Goal: Task Accomplishment & Management: Manage account settings

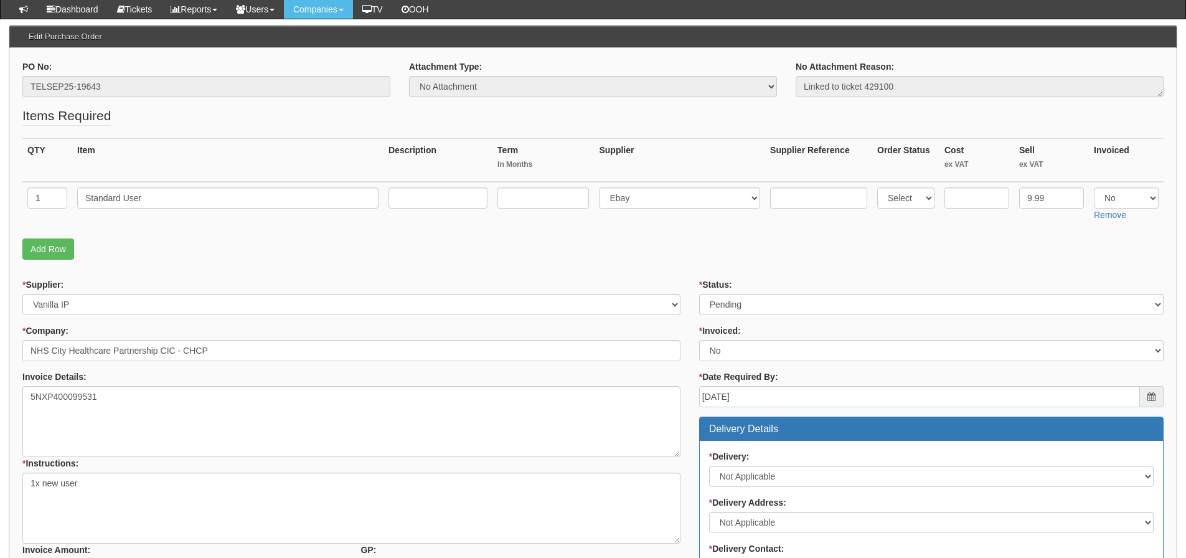
scroll to position [125, 0]
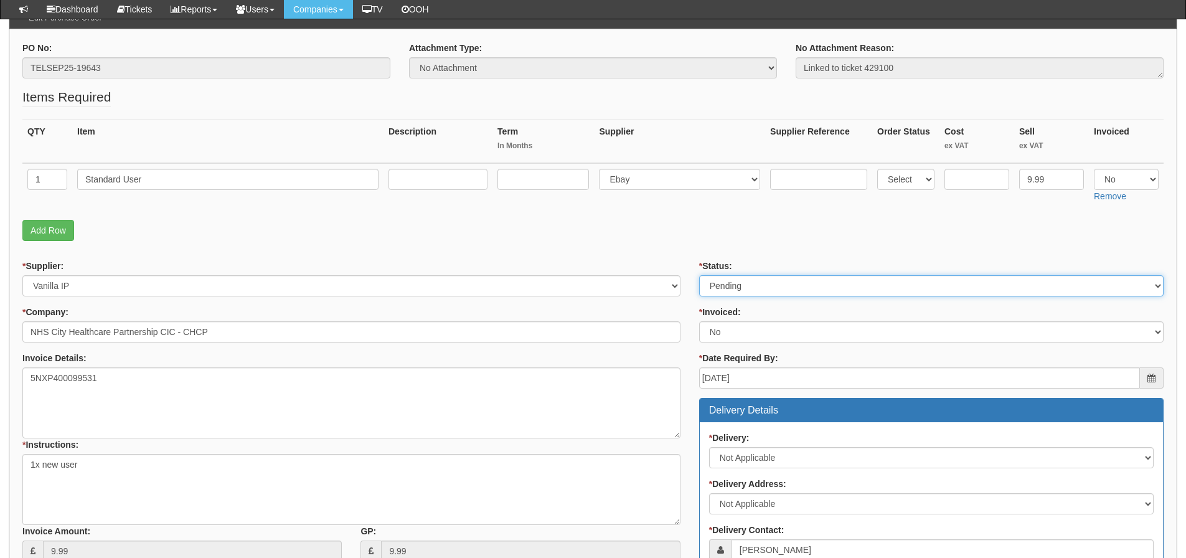
click at [775, 290] on select "Select Approved Completed Delivered Invoiced Ordered Ordered to site Part Order…" at bounding box center [931, 285] width 465 height 21
select select "3"
click at [699, 275] on select "Select Approved Completed Delivered Invoiced Ordered Ordered to site Part Order…" at bounding box center [931, 285] width 465 height 21
click at [610, 245] on fieldset "Items Required QTY Item Description Term In Months Supplier Supplier Reference …" at bounding box center [592, 167] width 1141 height 159
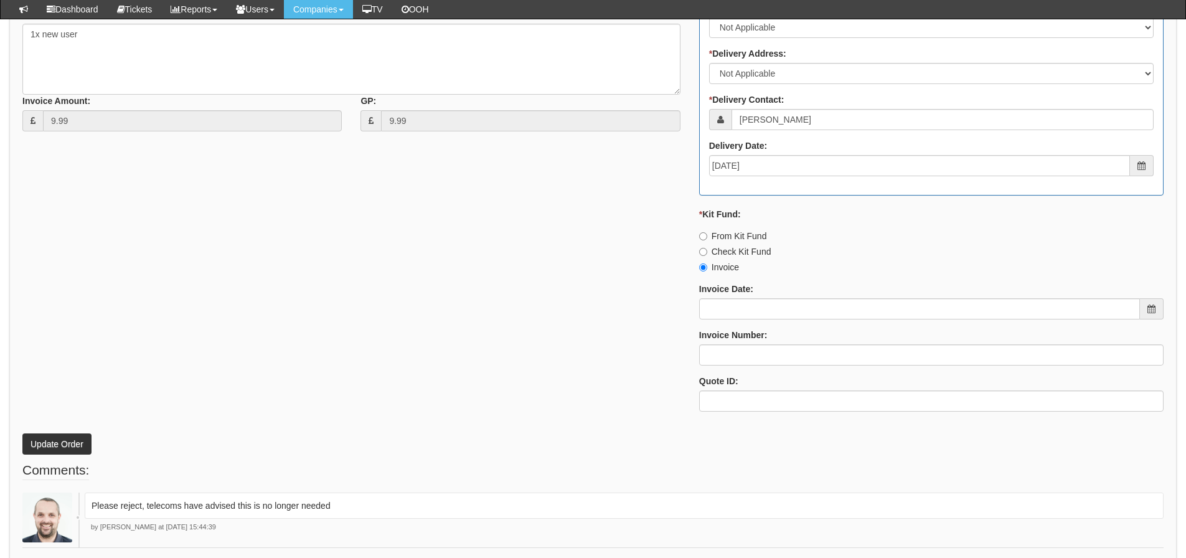
scroll to position [608, 0]
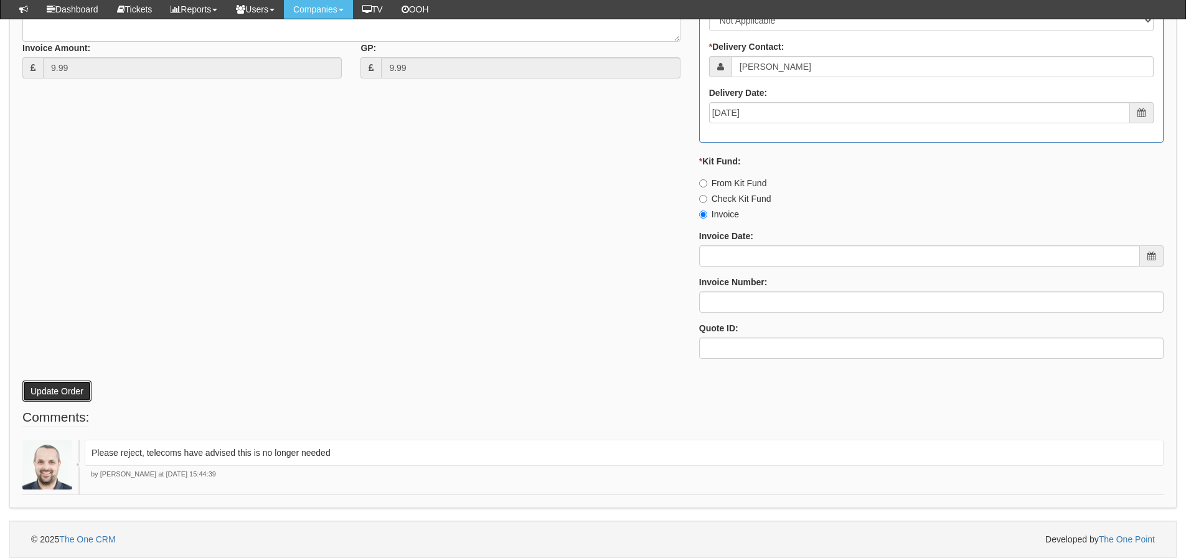
click at [89, 394] on button "Update Order" at bounding box center [56, 390] width 69 height 21
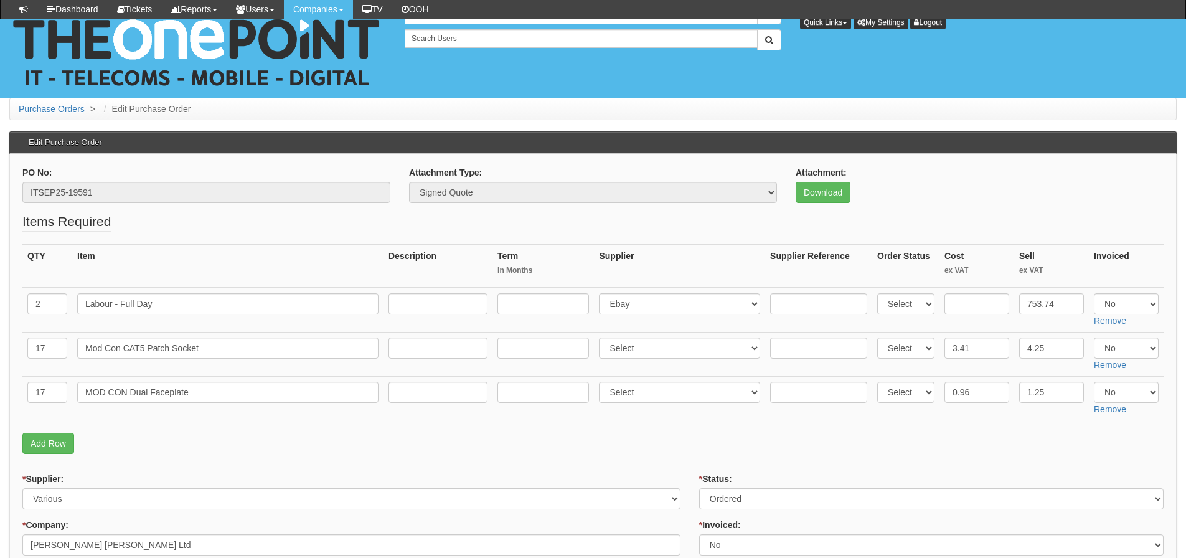
scroll to position [696, 0]
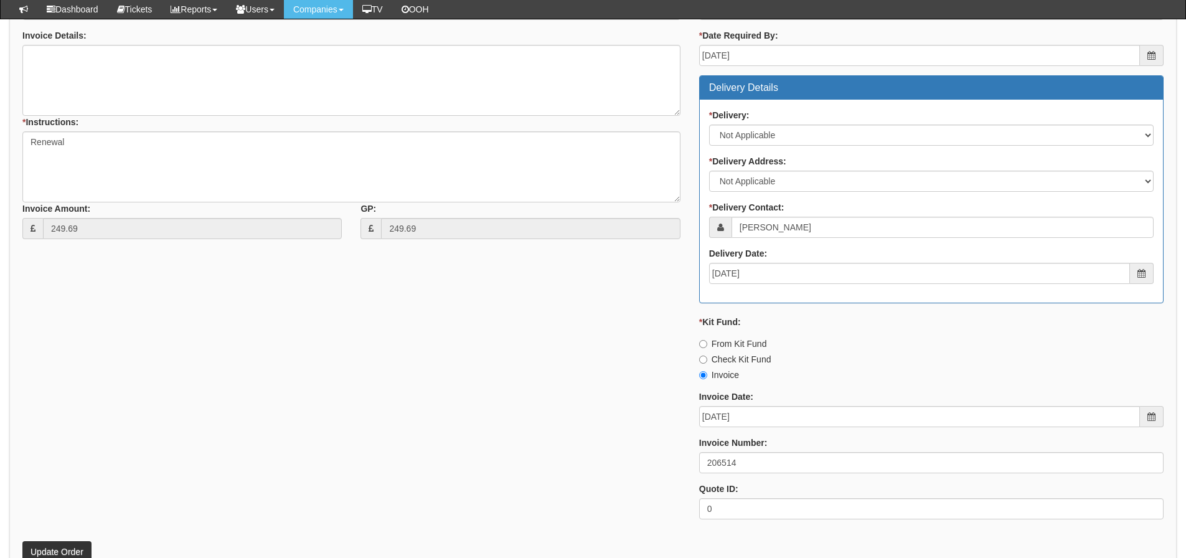
scroll to position [187, 0]
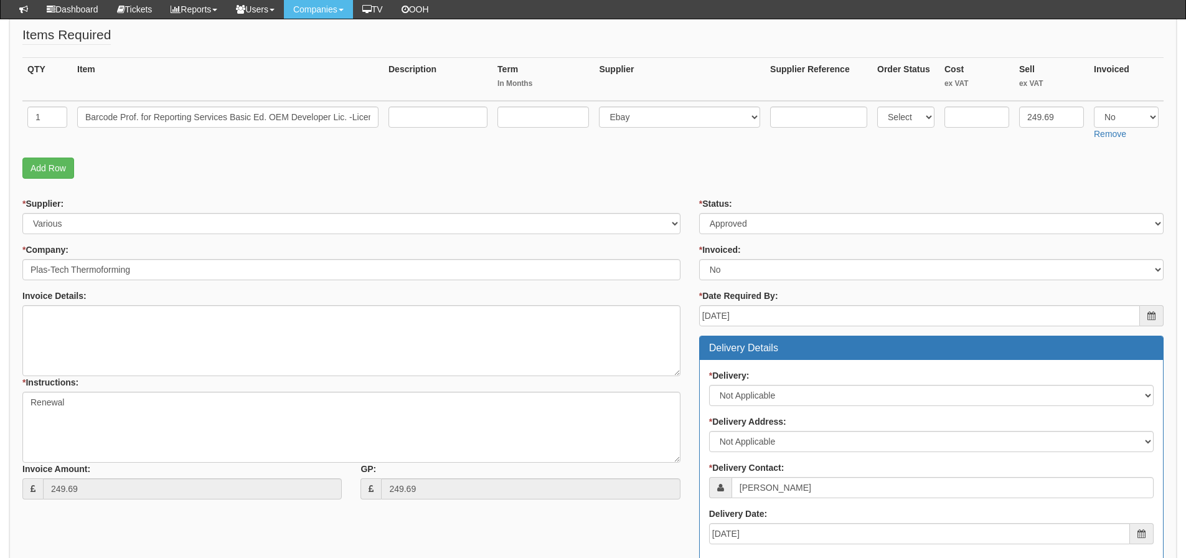
click at [890, 168] on p "Add Row" at bounding box center [592, 168] width 1141 height 21
click at [971, 111] on input "text" at bounding box center [977, 116] width 65 height 21
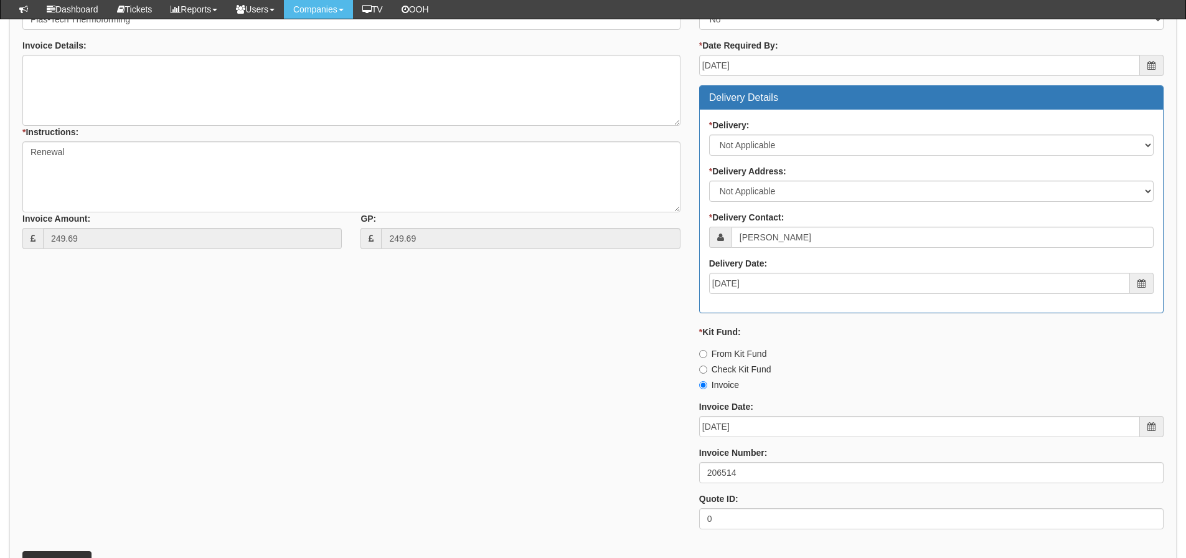
scroll to position [608, 0]
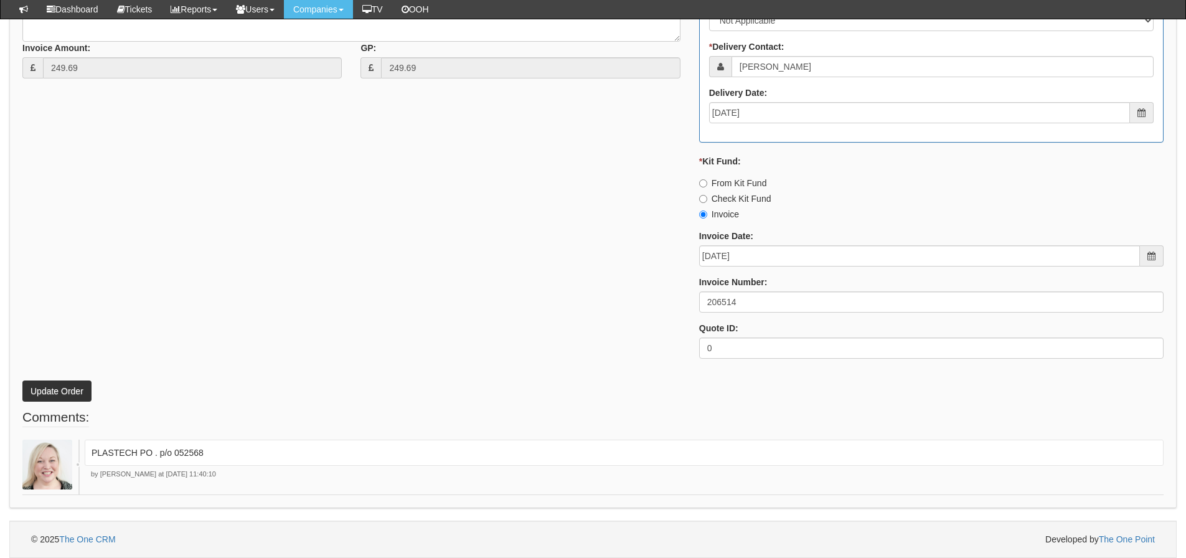
type input "254.5"
click at [457, 344] on div "* Supplier: Select 123 REG.co.uk 1Password 3 4Gon AA Jones Electric Ltd Abzorb …" at bounding box center [593, 72] width 1160 height 592
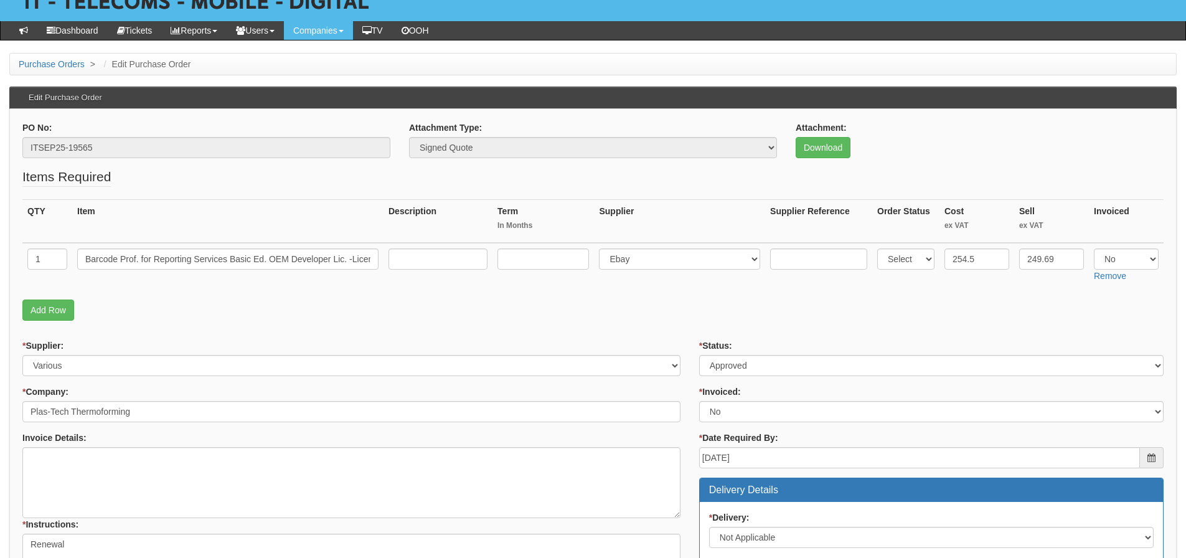
scroll to position [47, 0]
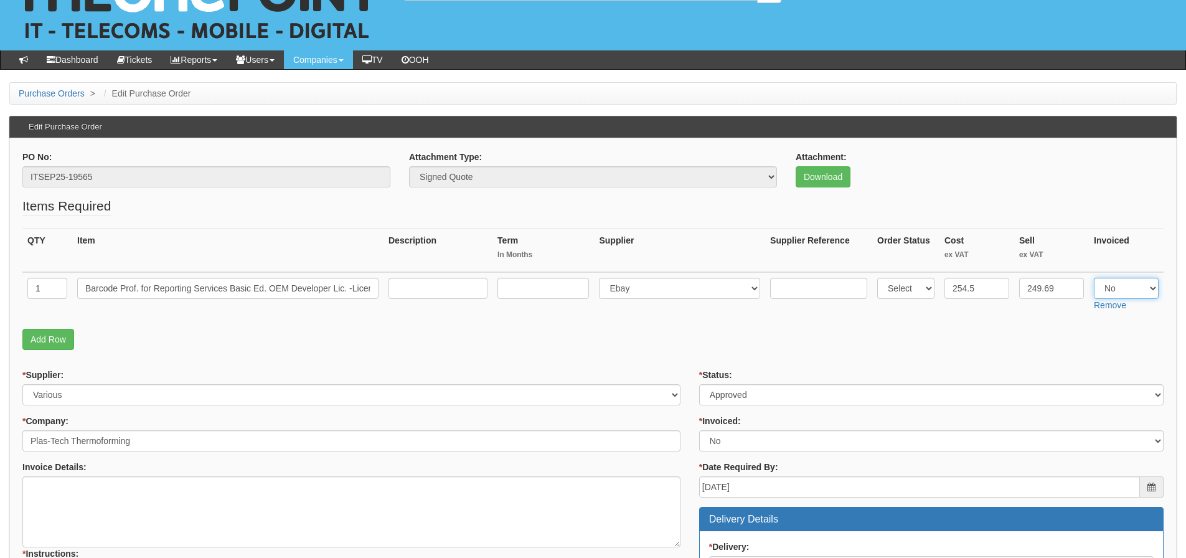
click at [1113, 293] on select "Select Yes No N/A" at bounding box center [1126, 288] width 65 height 21
select select "Yes"
click at [1094, 278] on select "Select Yes No N/A" at bounding box center [1126, 288] width 65 height 21
click at [801, 371] on div "* Status: Select Approved Completed Delivered Invoiced Ordered Ordered to site …" at bounding box center [931, 387] width 465 height 37
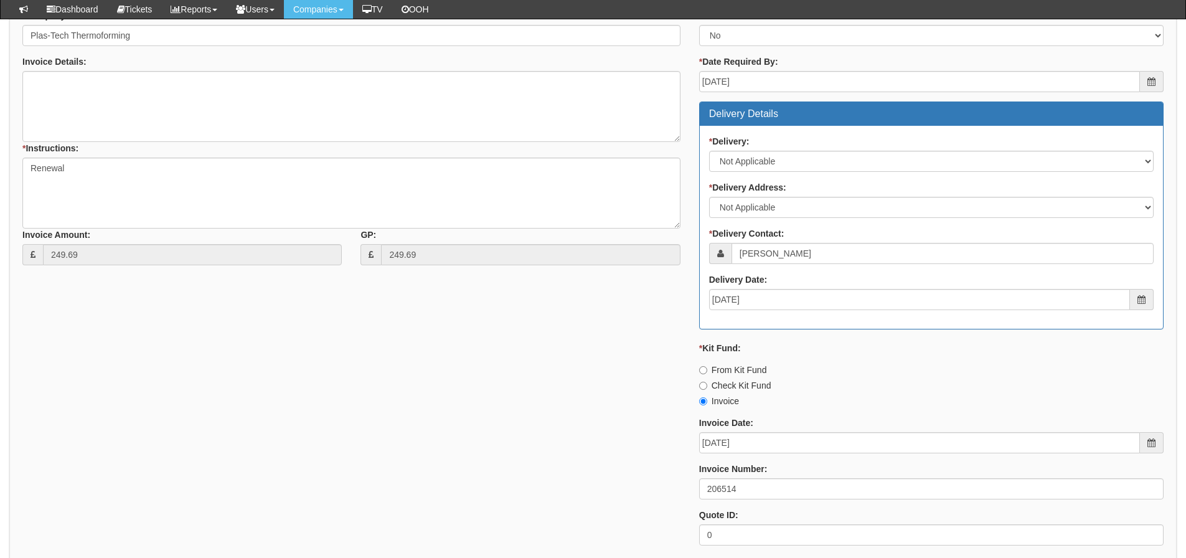
scroll to position [608, 0]
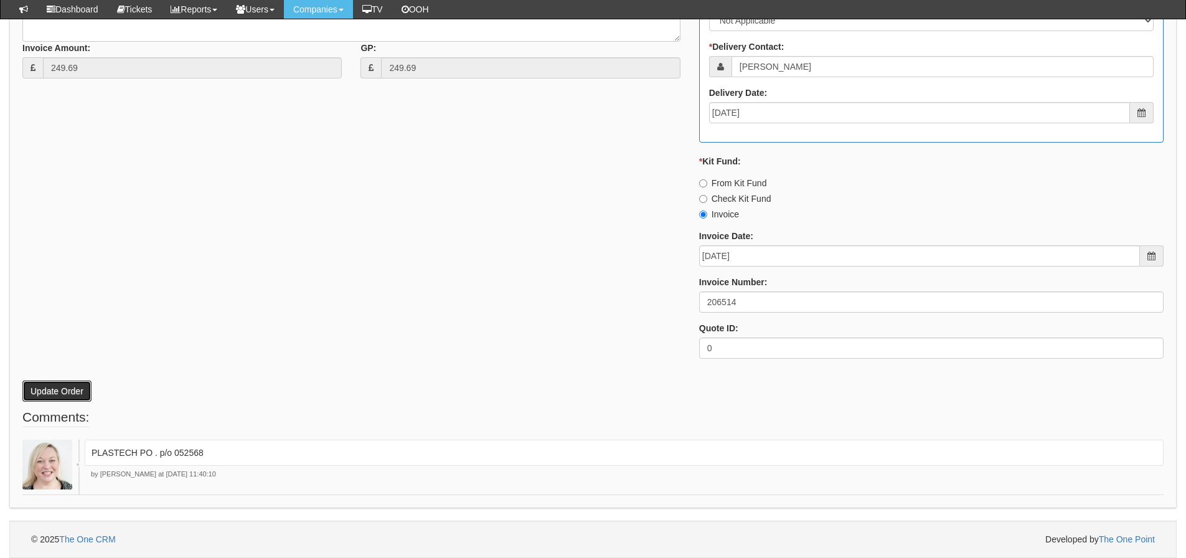
click at [58, 395] on button "Update Order" at bounding box center [56, 390] width 69 height 21
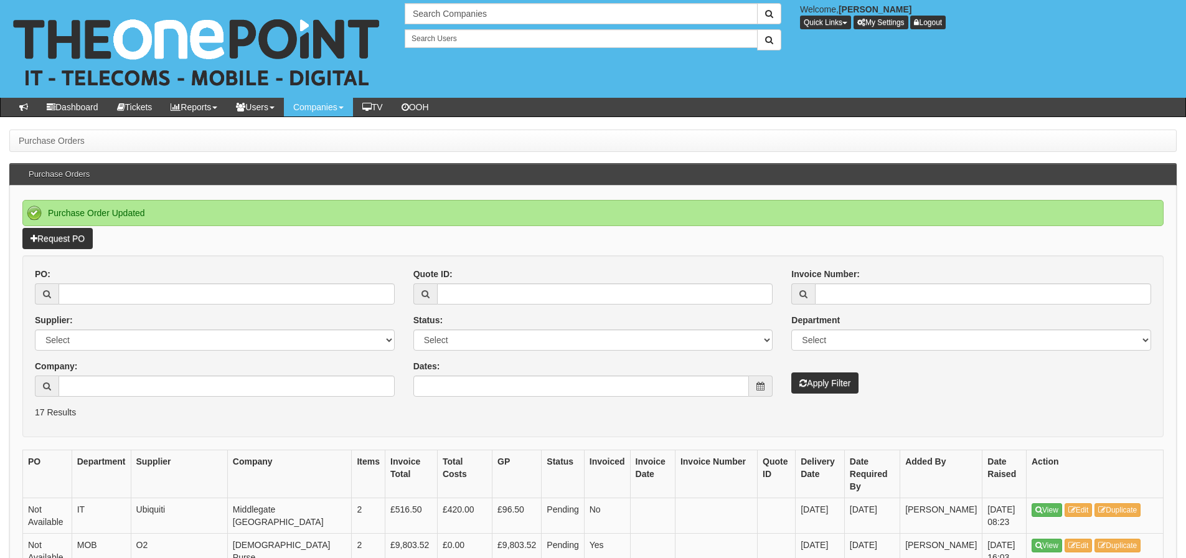
click at [124, 311] on div "PO: Supplier: Select 123 REG.co.uk 1Password 3 4Gon AA Jones Electric Ltd Abzor…" at bounding box center [215, 337] width 379 height 138
click at [126, 298] on input "PO:" at bounding box center [227, 293] width 336 height 21
type input "19414"
click at [791, 372] on button "Apply Filter" at bounding box center [824, 382] width 67 height 21
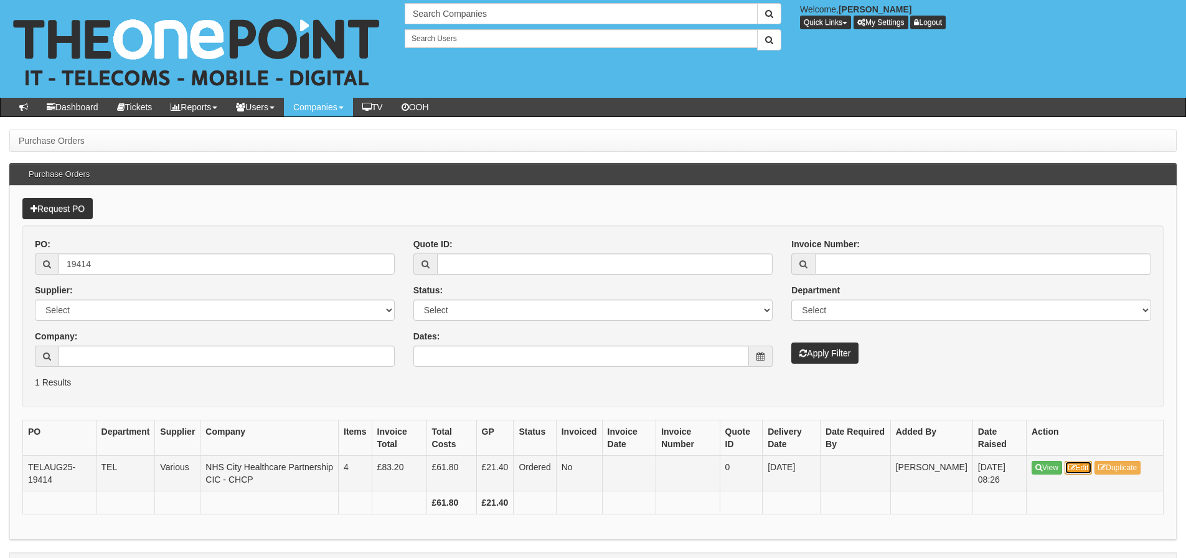
click at [1083, 465] on link "Edit" at bounding box center [1079, 468] width 28 height 14
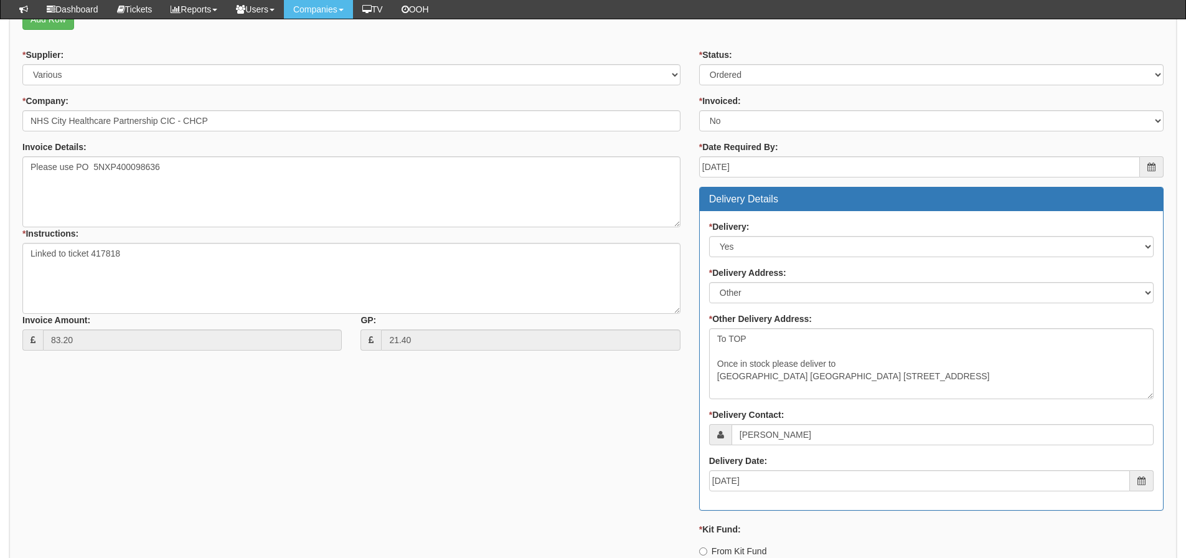
scroll to position [311, 0]
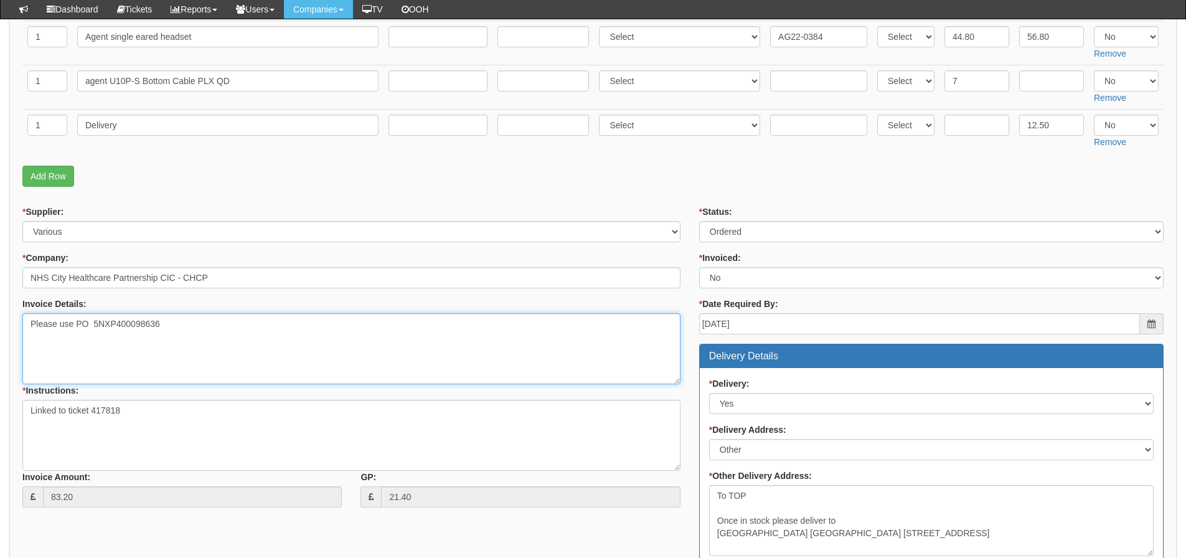
drag, startPoint x: 171, startPoint y: 324, endPoint x: 76, endPoint y: 334, distance: 95.8
click at [76, 334] on textarea "Please use PO 5NXP400098636" at bounding box center [351, 348] width 658 height 71
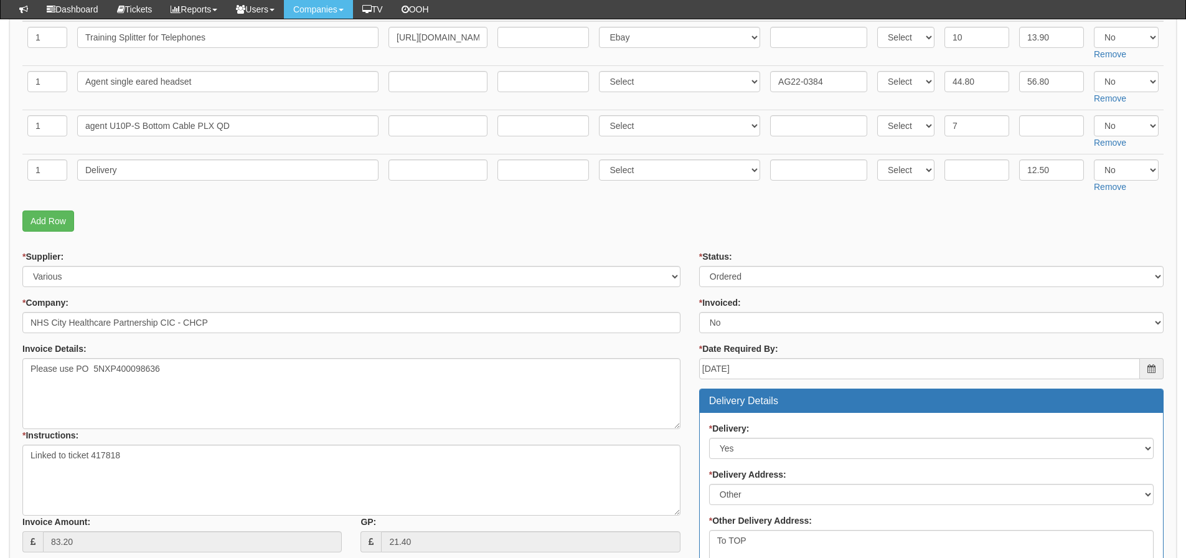
scroll to position [187, 0]
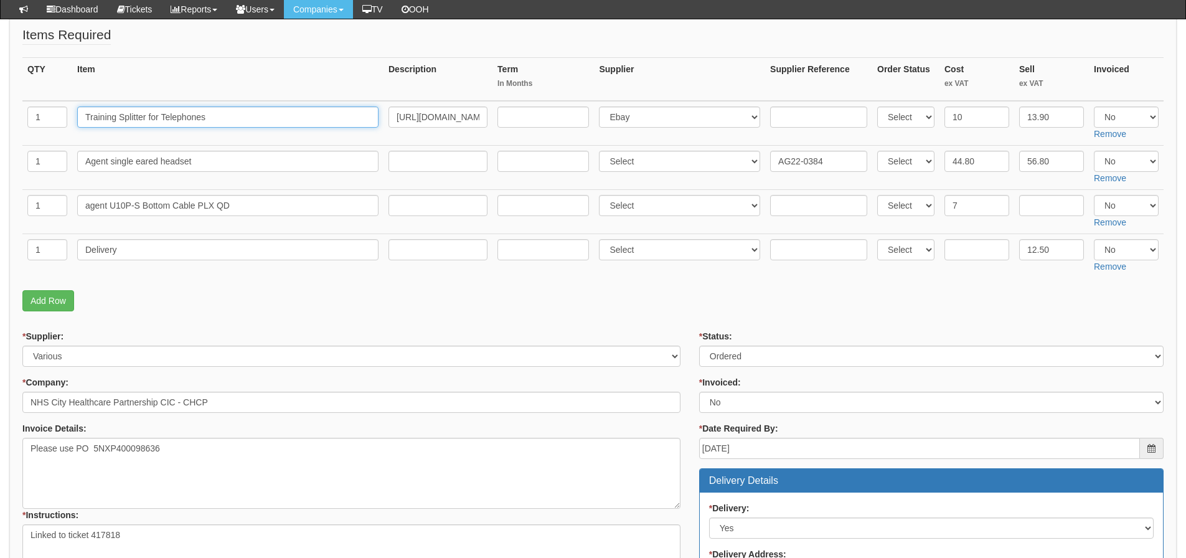
drag, startPoint x: 222, startPoint y: 124, endPoint x: 68, endPoint y: 128, distance: 153.9
click at [66, 128] on tr "1 Training Splitter for Telephones https://www.amazon.co.uk/Handset-Solutions-H…" at bounding box center [592, 123] width 1141 height 45
drag, startPoint x: 217, startPoint y: 154, endPoint x: 34, endPoint y: 183, distance: 184.8
click at [34, 183] on tr "1 Agent single eared headset Select 123 REG.co.uk 1Password 3 4Gon AA Jones Ele…" at bounding box center [592, 167] width 1141 height 44
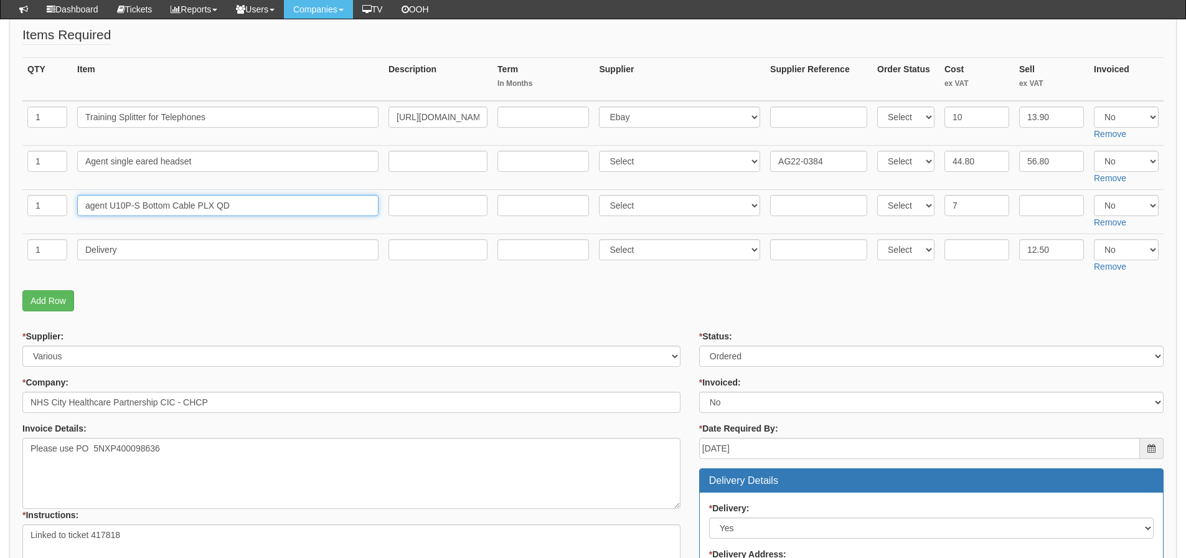
drag, startPoint x: 258, startPoint y: 202, endPoint x: 83, endPoint y: 202, distance: 175.0
click at [75, 202] on td "agent U10P-S Bottom Cable PLX QD" at bounding box center [227, 211] width 311 height 44
drag, startPoint x: 158, startPoint y: 249, endPoint x: 69, endPoint y: 250, distance: 89.1
click at [69, 250] on tr "1 Delivery Select 123 REG.co.uk 1Password 3 4Gon AA Jones Electric Ltd Abzorb A…" at bounding box center [592, 256] width 1141 height 44
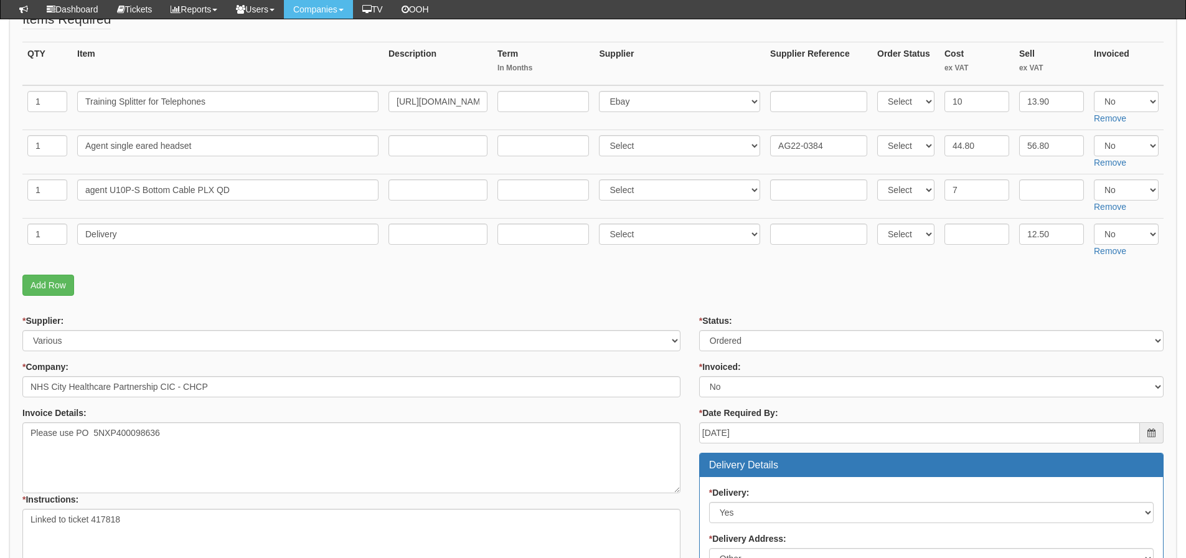
scroll to position [125, 0]
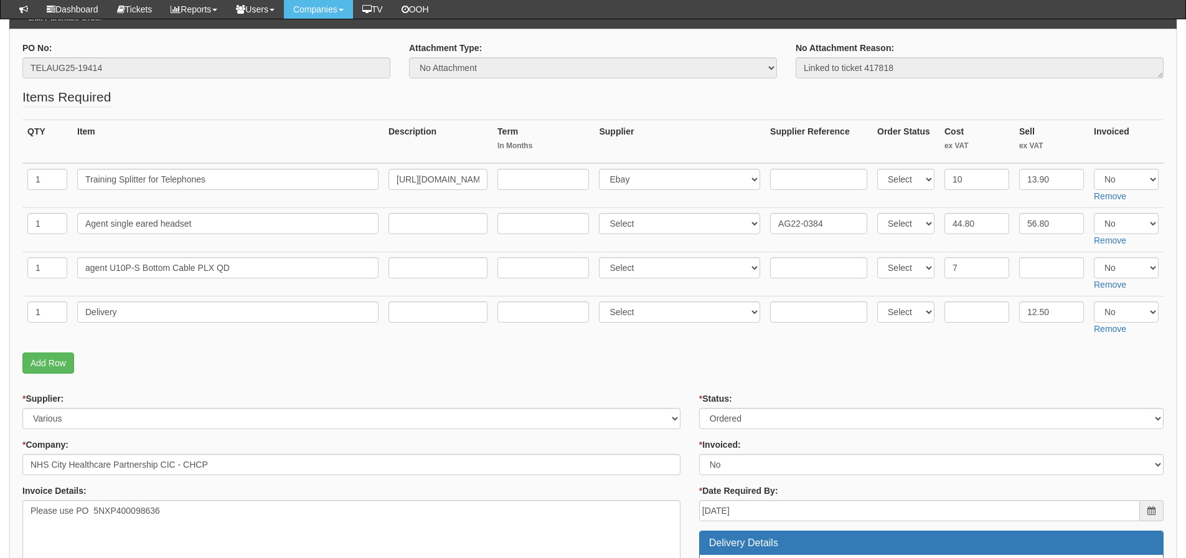
click at [1033, 369] on p "Add Row" at bounding box center [592, 362] width 1141 height 21
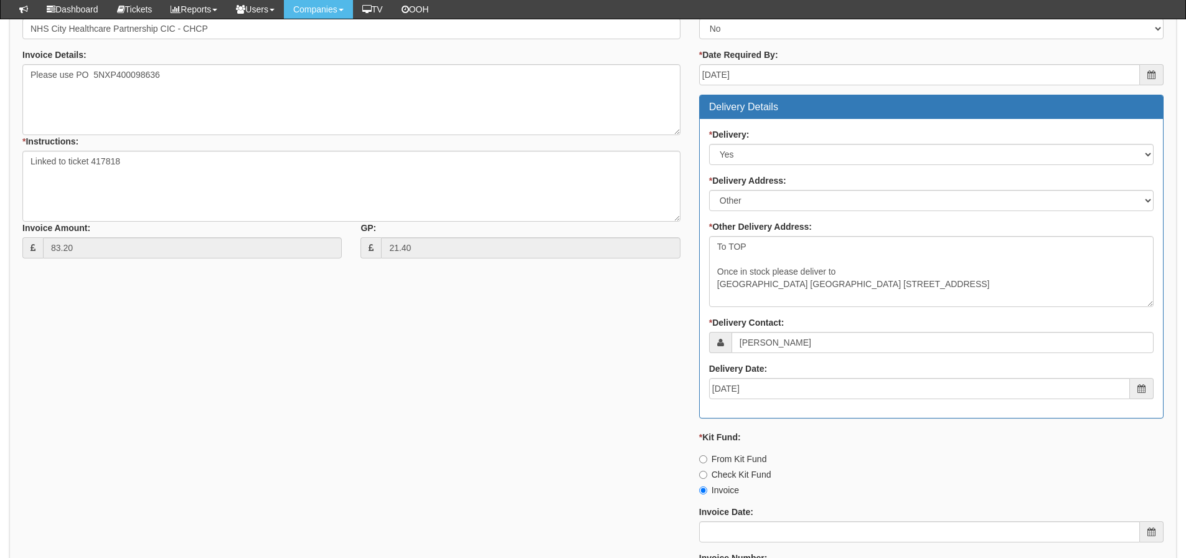
scroll to position [781, 0]
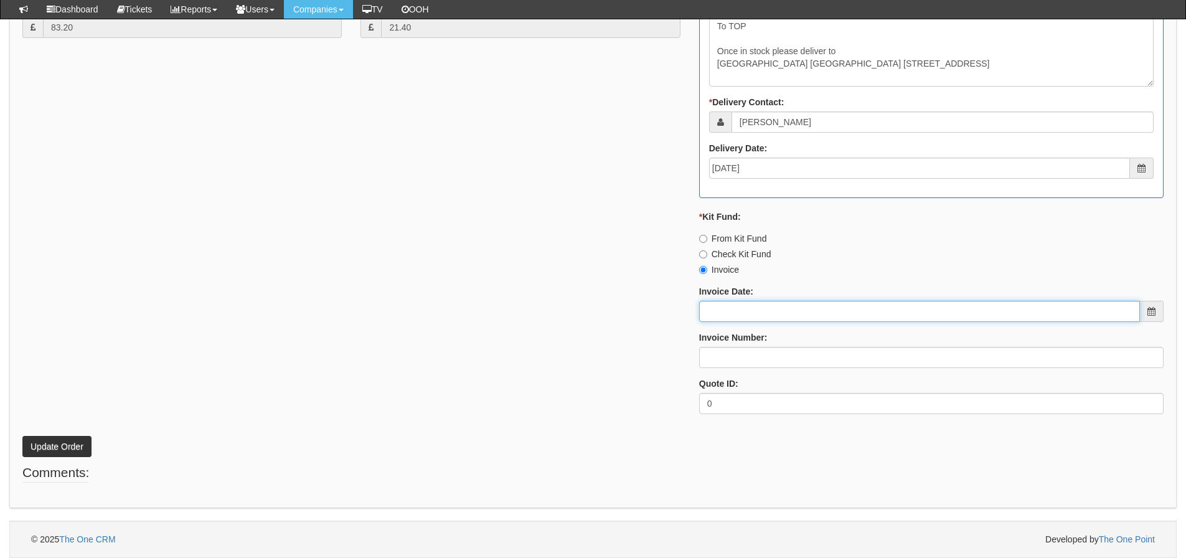
click at [842, 311] on input "Invoice Date:" at bounding box center [919, 311] width 441 height 21
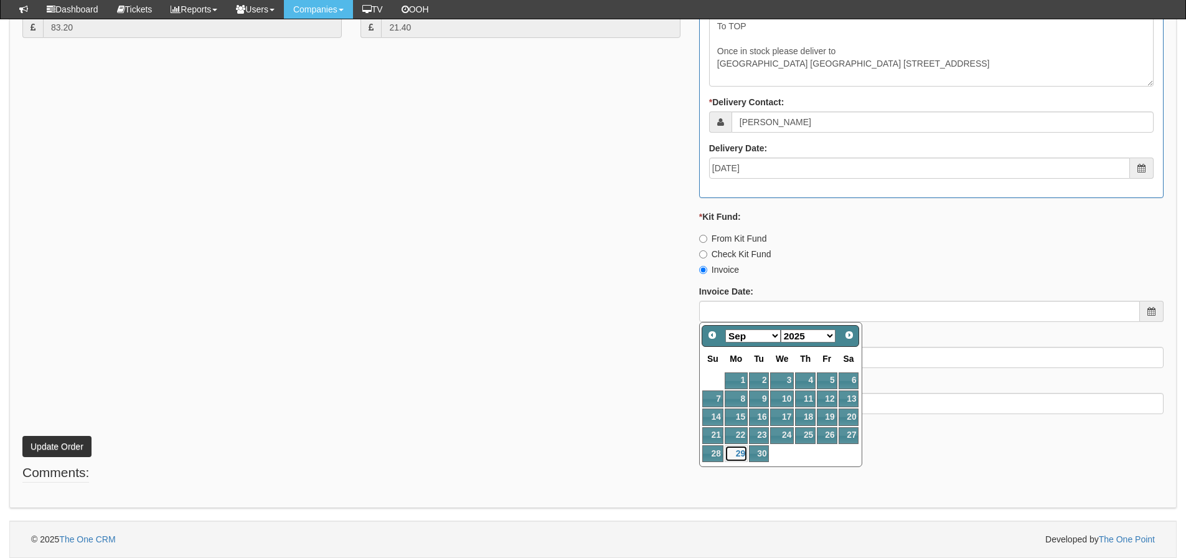
click at [737, 457] on link "29" at bounding box center [736, 453] width 23 height 17
type input "[DATE]"
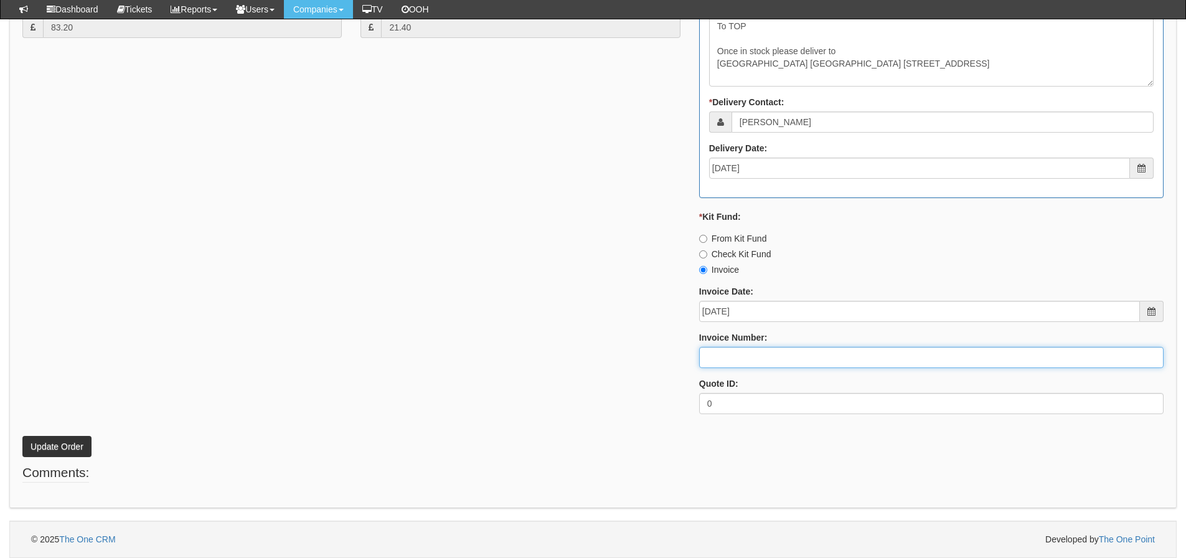
click at [736, 359] on input "Invoice Number:" at bounding box center [931, 357] width 465 height 21
type input "206533"
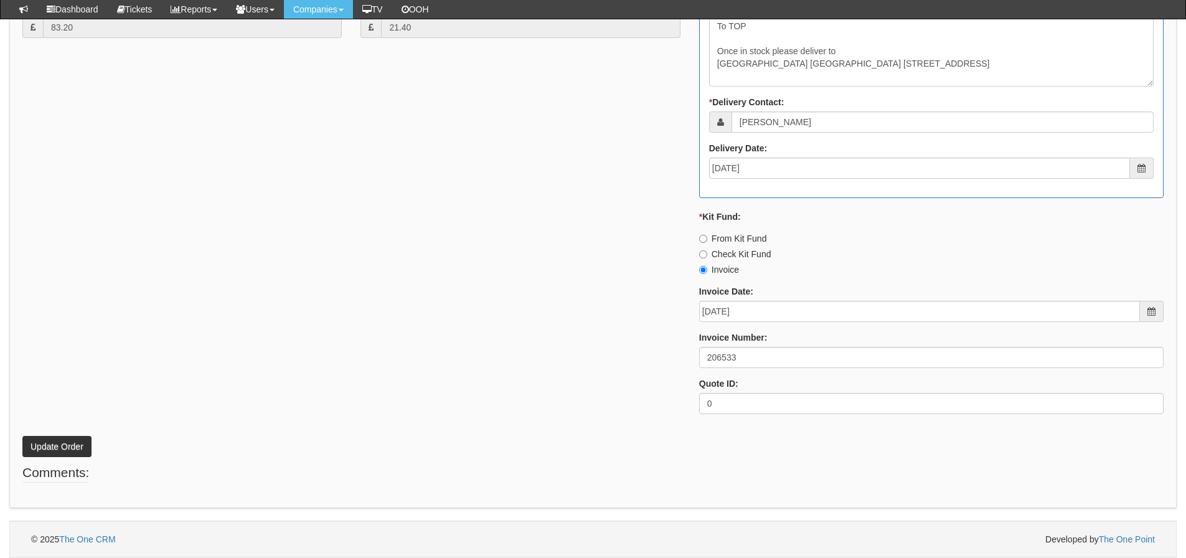
click at [522, 357] on div "* Supplier: Select 123 REG.co.uk 1Password 3 4Gon AA Jones Electric Ltd Abzorb …" at bounding box center [593, 80] width 1160 height 688
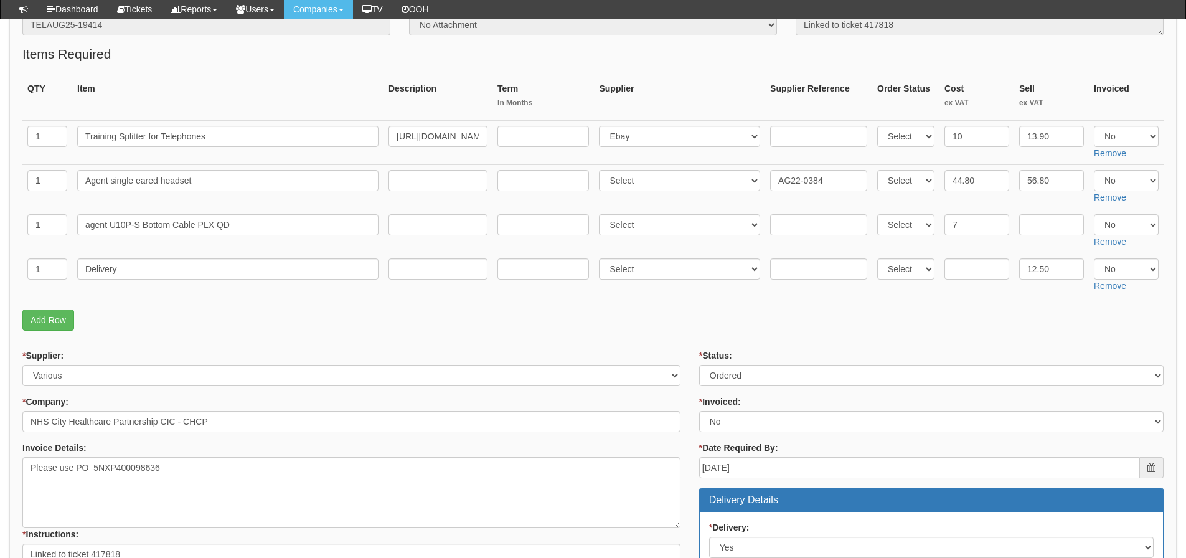
scroll to position [158, 0]
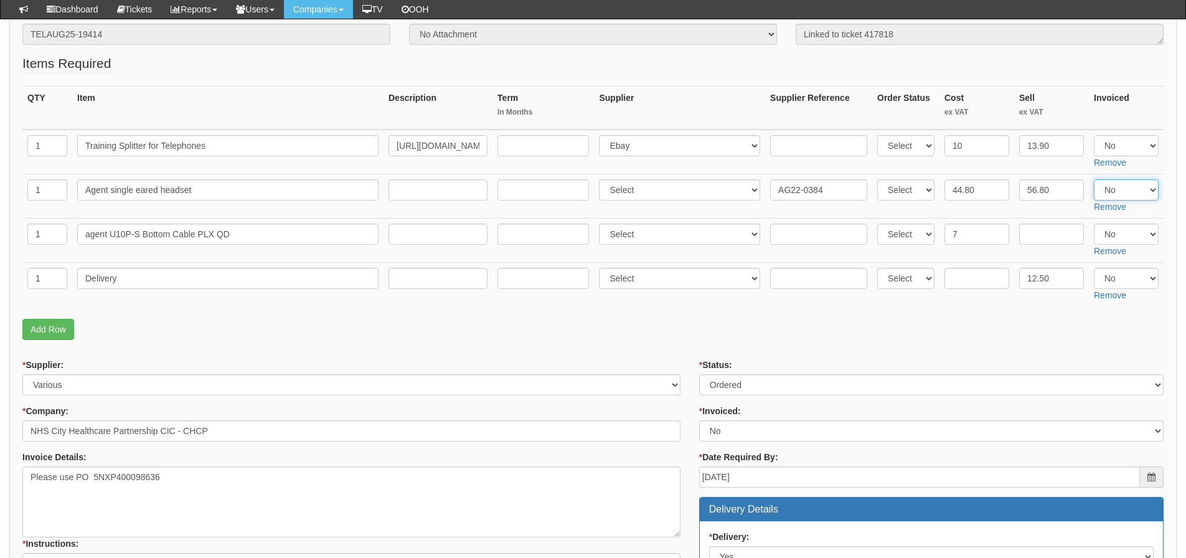
drag, startPoint x: 1142, startPoint y: 191, endPoint x: 1140, endPoint y: 199, distance: 8.3
click at [1142, 191] on select "Select Yes No N/A" at bounding box center [1126, 189] width 65 height 21
select select "Yes"
click at [1094, 179] on select "Select Yes No N/A" at bounding box center [1126, 189] width 65 height 21
click at [1126, 231] on select "Select Yes No N/A" at bounding box center [1126, 234] width 65 height 21
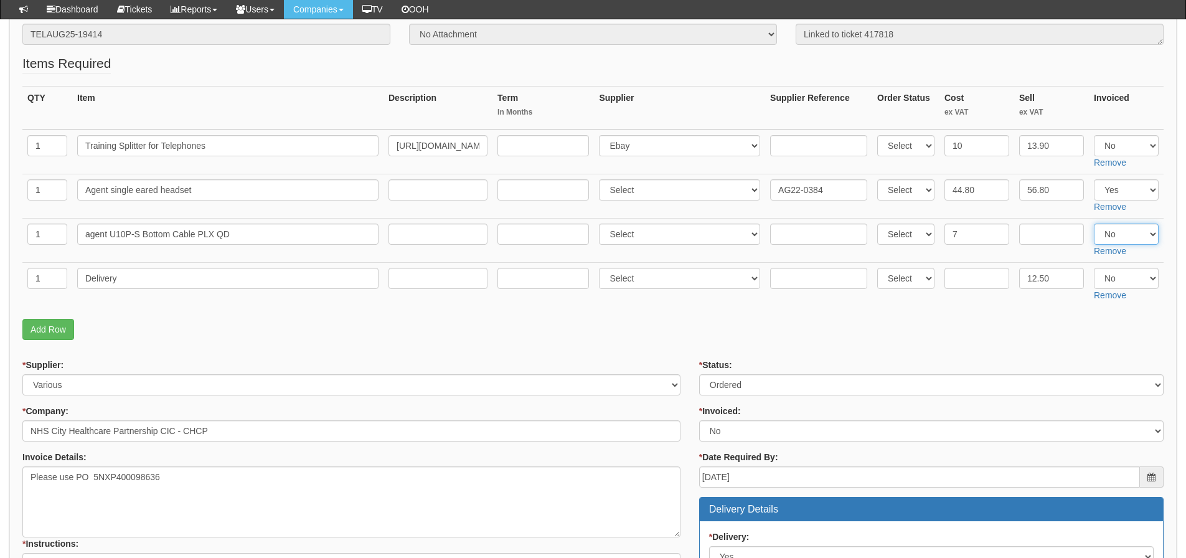
select select "Yes"
click at [1094, 224] on select "Select Yes No N/A" at bounding box center [1126, 234] width 65 height 21
click at [972, 283] on input "text" at bounding box center [977, 278] width 65 height 21
type input "6.5"
click at [1113, 278] on select "Select Yes No N/A" at bounding box center [1126, 278] width 65 height 21
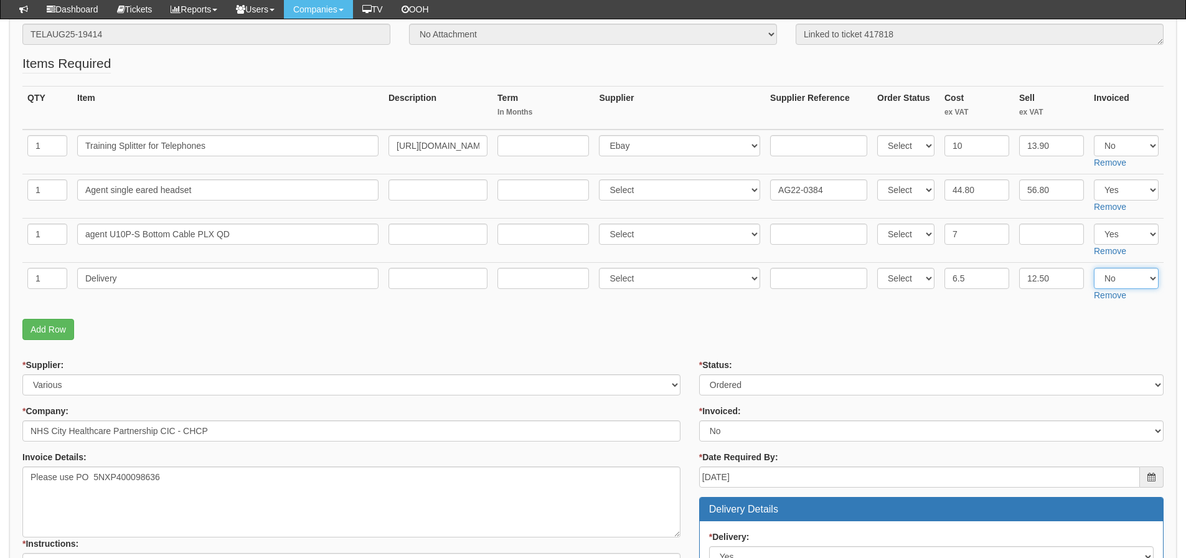
select select "Yes"
click at [1094, 268] on select "Select Yes No N/A" at bounding box center [1126, 278] width 65 height 21
click at [1114, 319] on p "Add Row" at bounding box center [592, 329] width 1141 height 21
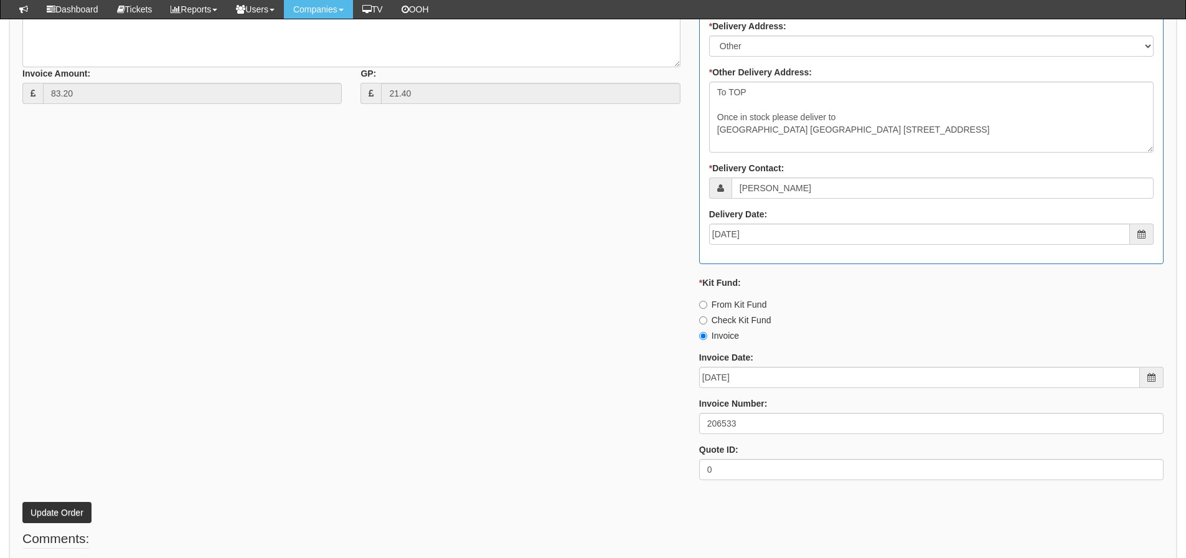
scroll to position [781, 0]
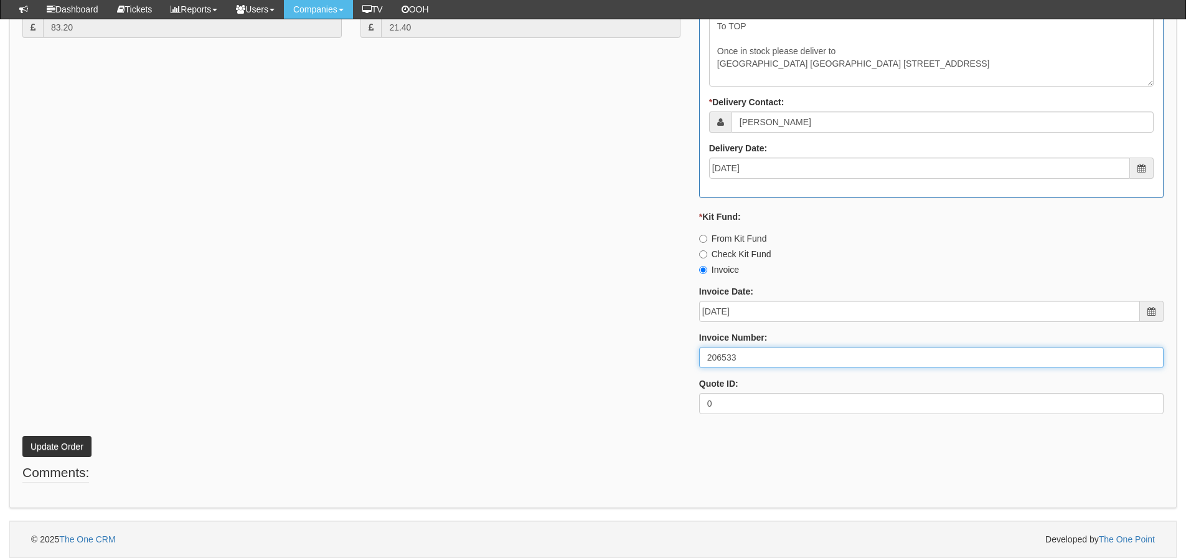
drag, startPoint x: 754, startPoint y: 362, endPoint x: 568, endPoint y: 372, distance: 186.5
click at [570, 372] on div "* Supplier: Select 123 REG.co.uk 1Password 3 4Gon AA Jones Electric Ltd Abzorb …" at bounding box center [593, 80] width 1160 height 688
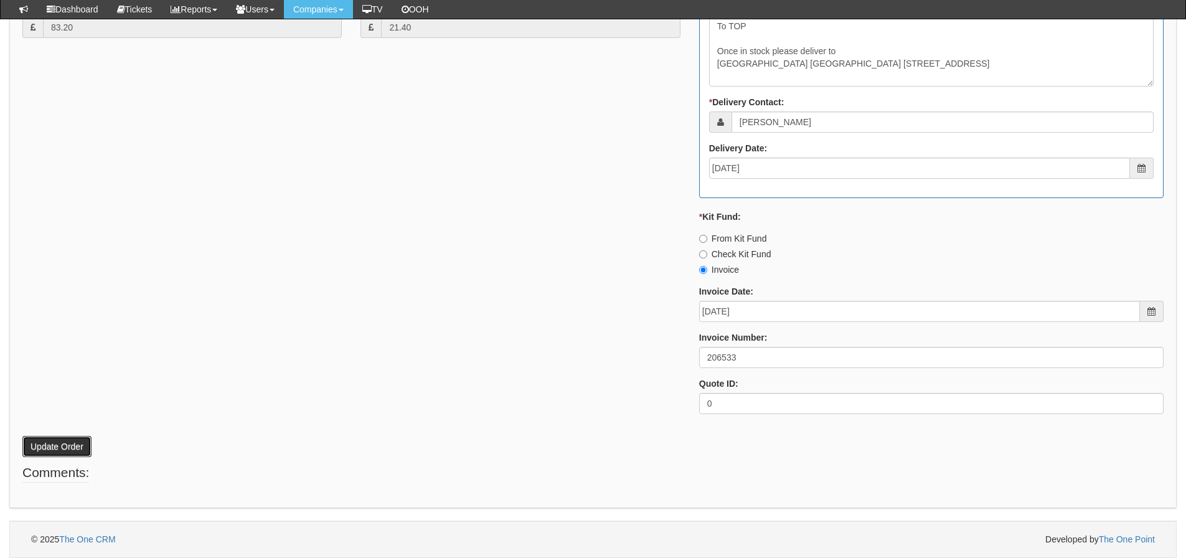
click at [78, 448] on button "Update Order" at bounding box center [56, 446] width 69 height 21
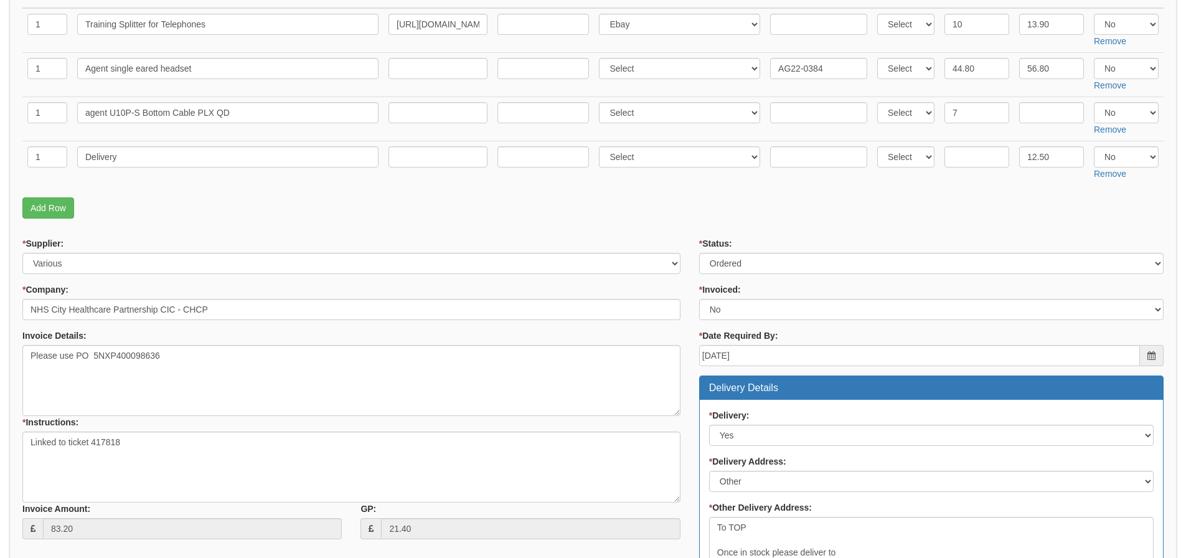
scroll to position [310, 0]
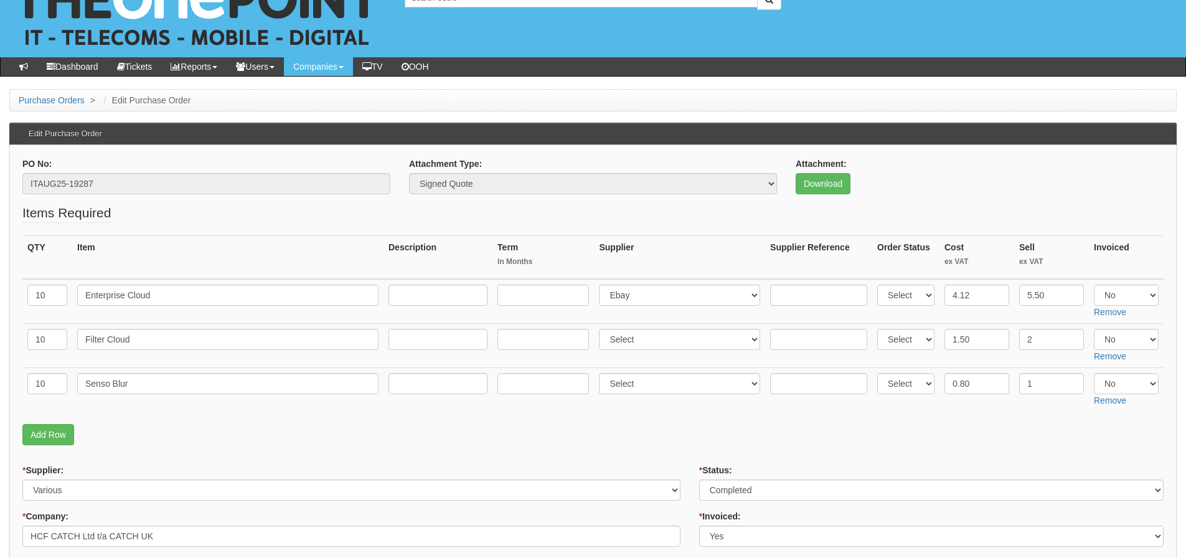
scroll to position [62, 0]
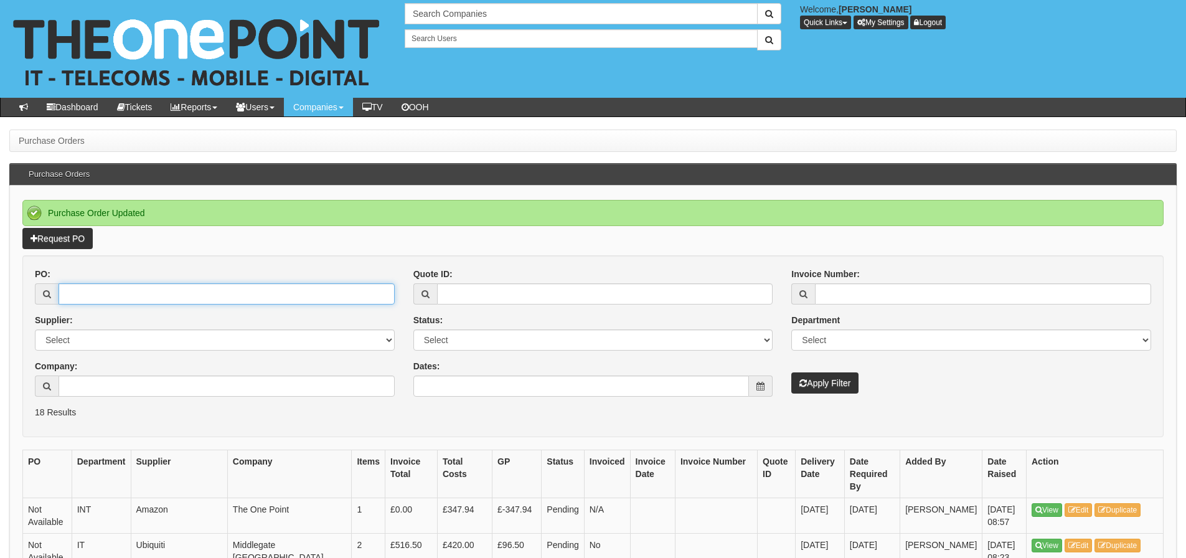
click at [145, 298] on input "PO:" at bounding box center [227, 293] width 336 height 21
type input "19276"
click at [791, 372] on button "Apply Filter" at bounding box center [824, 382] width 67 height 21
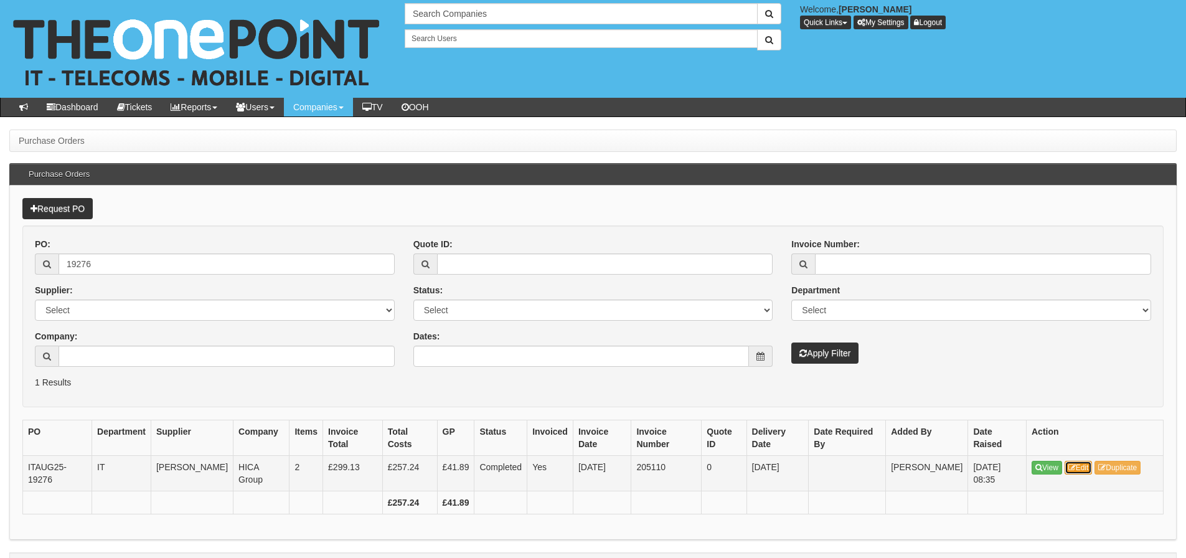
click at [1090, 472] on link "Edit" at bounding box center [1079, 468] width 28 height 14
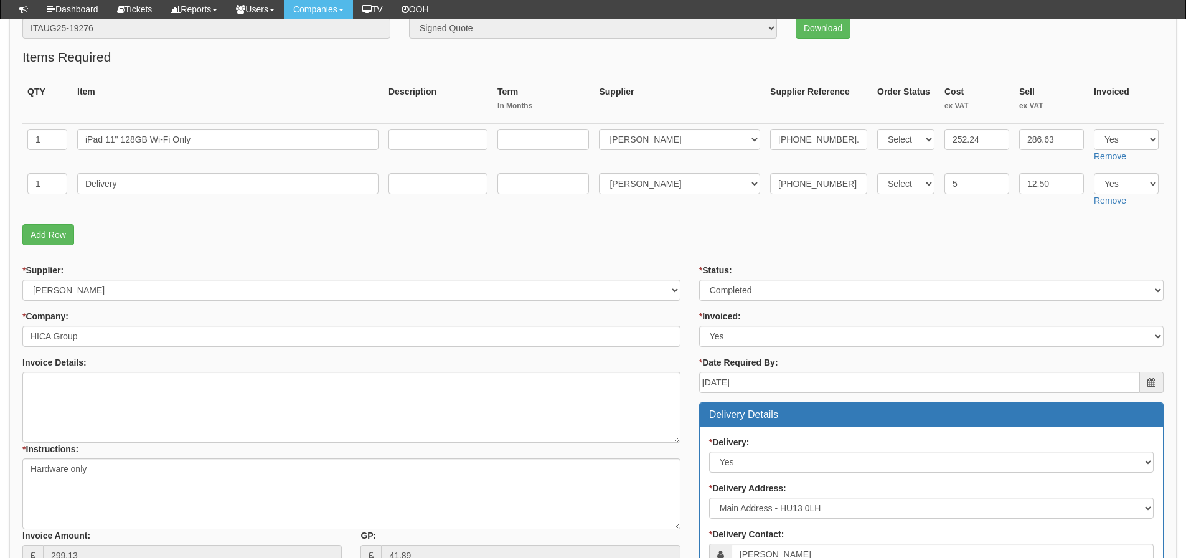
scroll to position [161, 0]
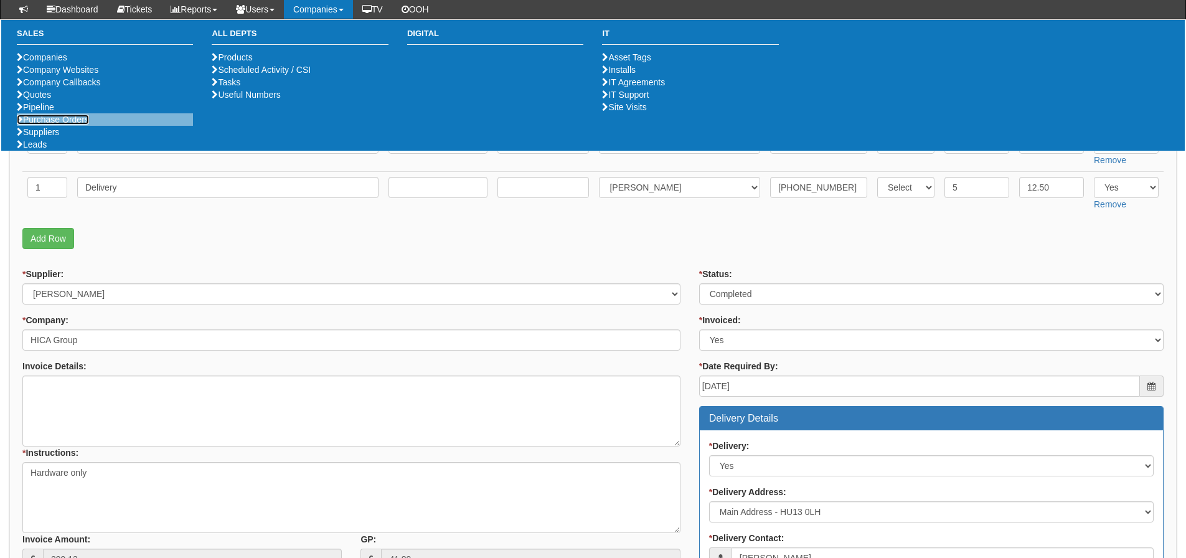
click at [83, 125] on link "Purchase Orders" at bounding box center [53, 120] width 72 height 10
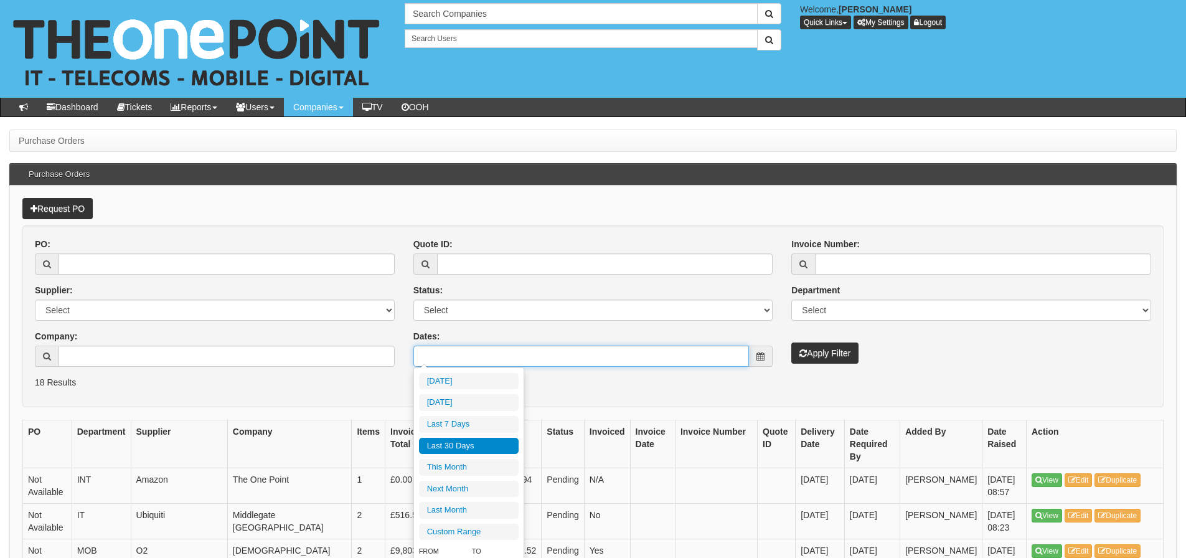
click at [446, 364] on input "Dates:" at bounding box center [581, 356] width 336 height 21
type input "[DATE]"
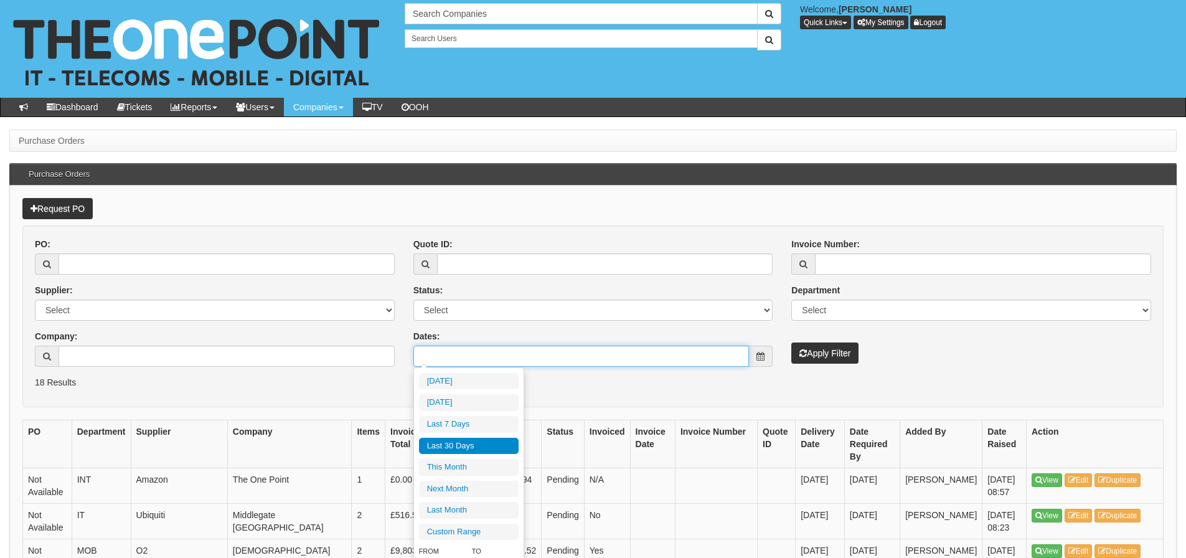
type input "[DATE]"
click at [458, 441] on li "Last 30 Days" at bounding box center [469, 446] width 100 height 17
type input "[DATE] - [DATE]"
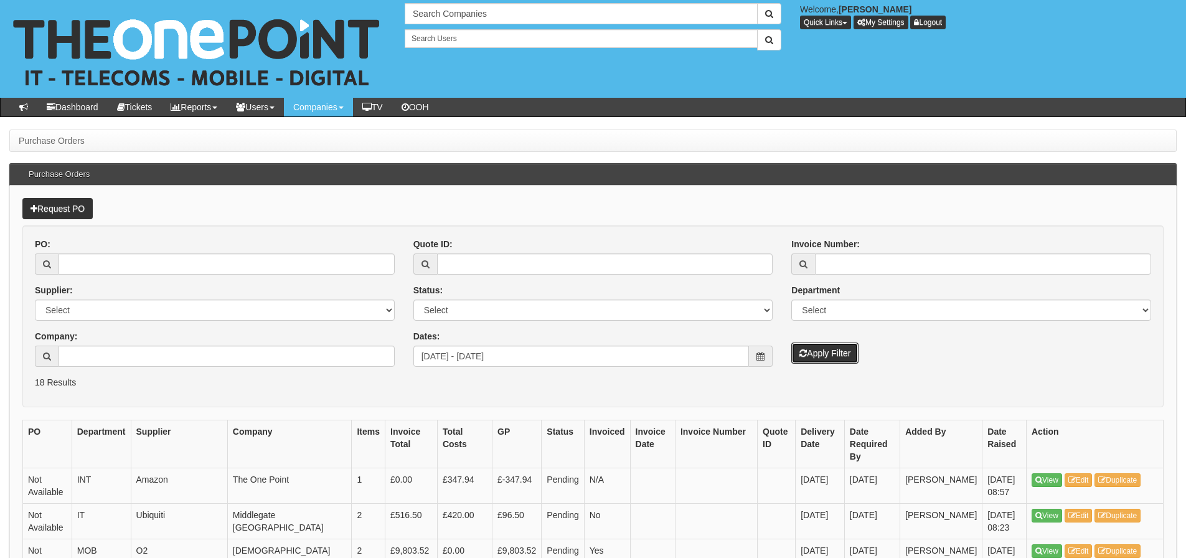
click at [820, 360] on button "Apply Filter" at bounding box center [824, 352] width 67 height 21
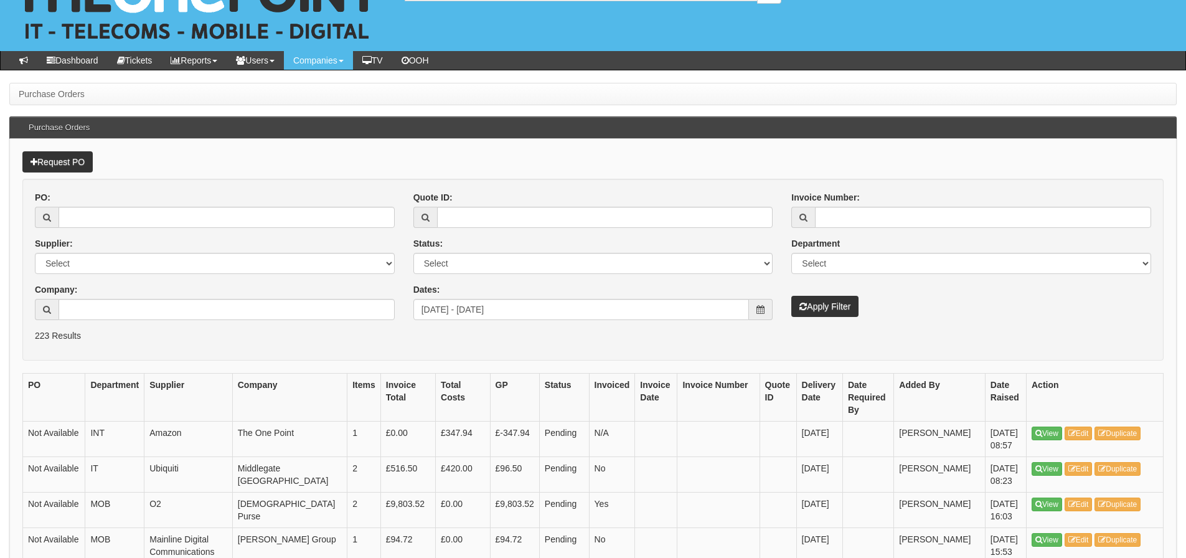
scroll to position [125, 0]
